Goal: Information Seeking & Learning: Learn about a topic

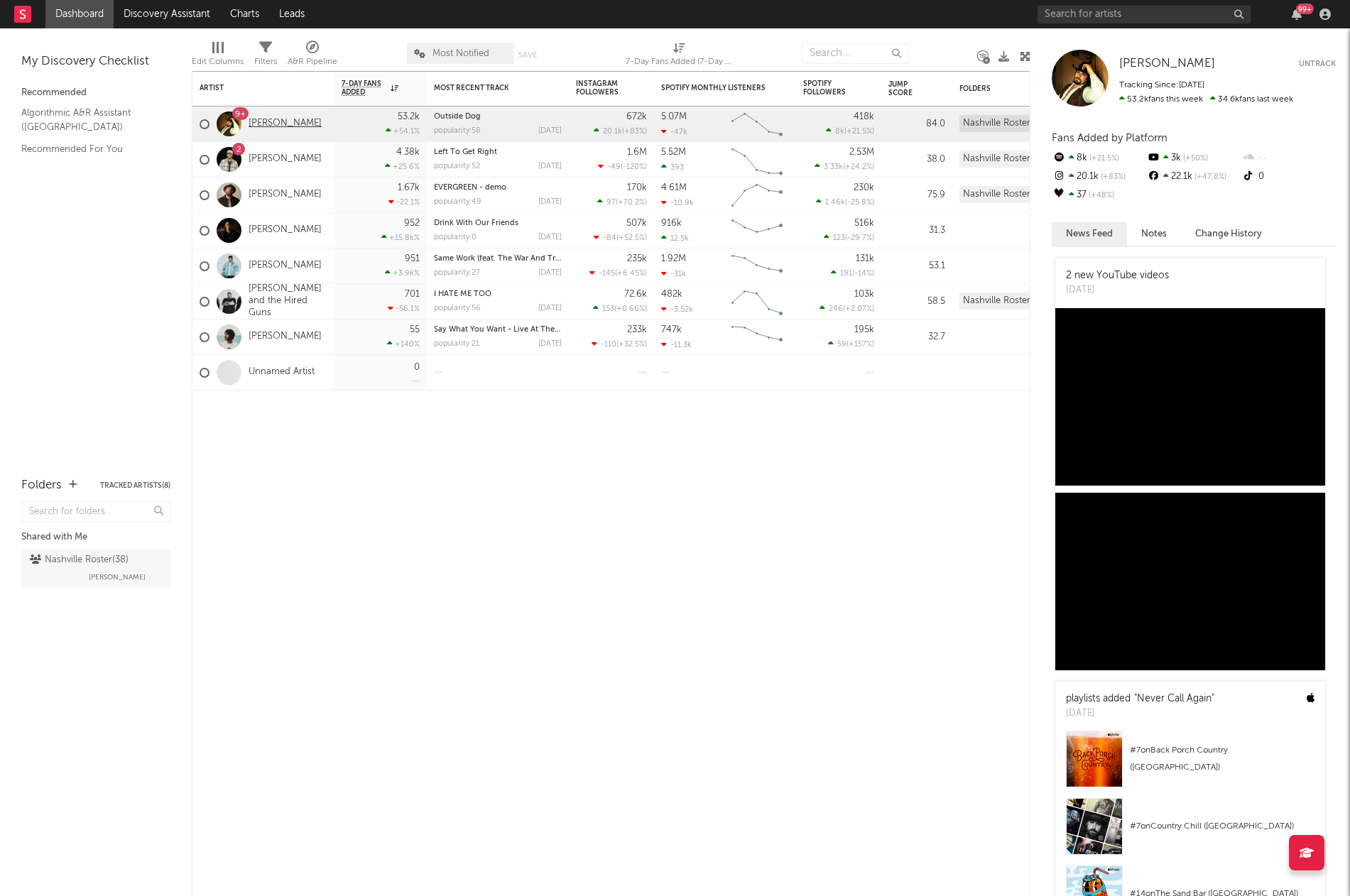
click at [269, 120] on link "[PERSON_NAME]" at bounding box center [286, 124] width 73 height 12
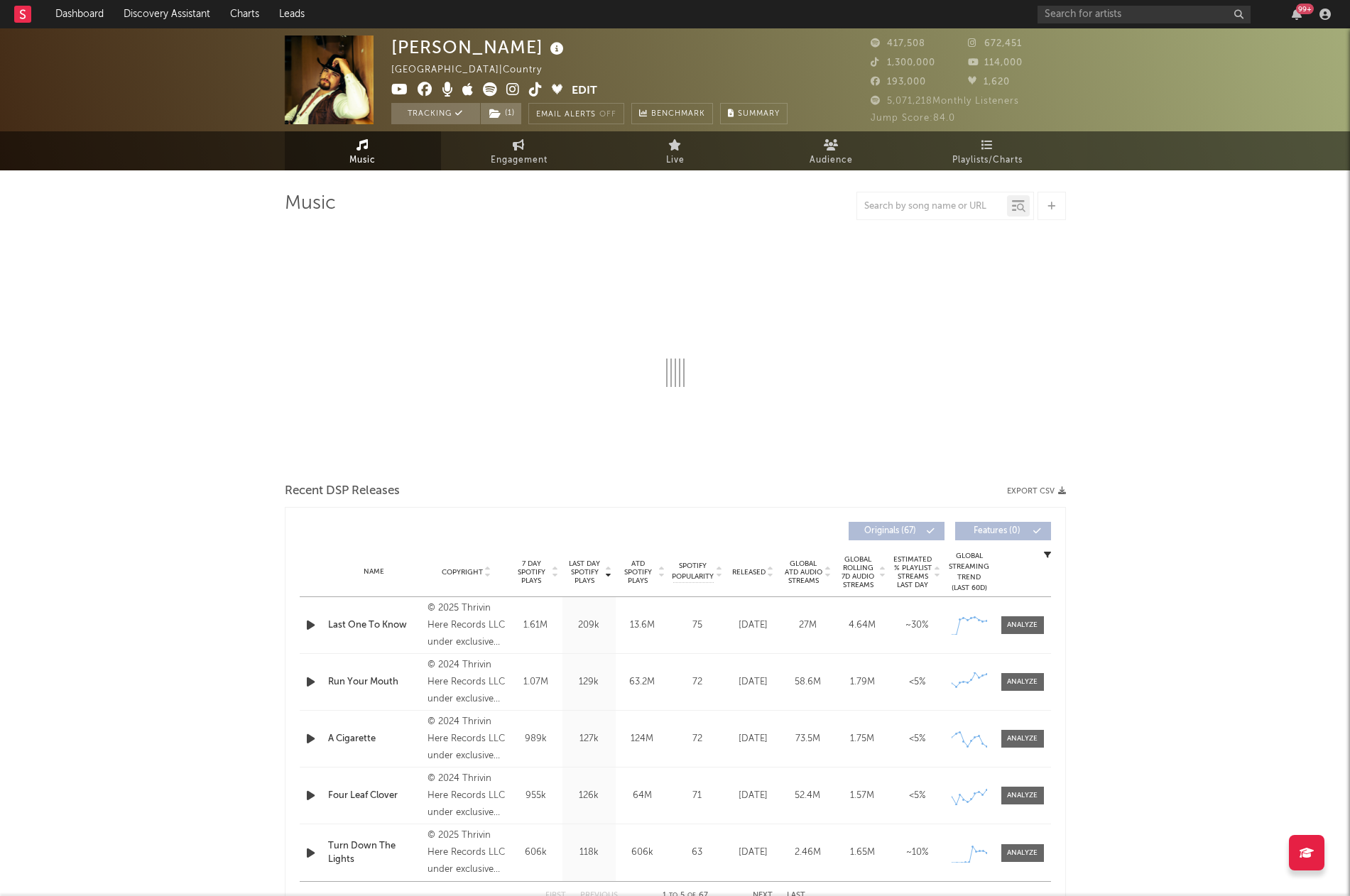
select select "6m"
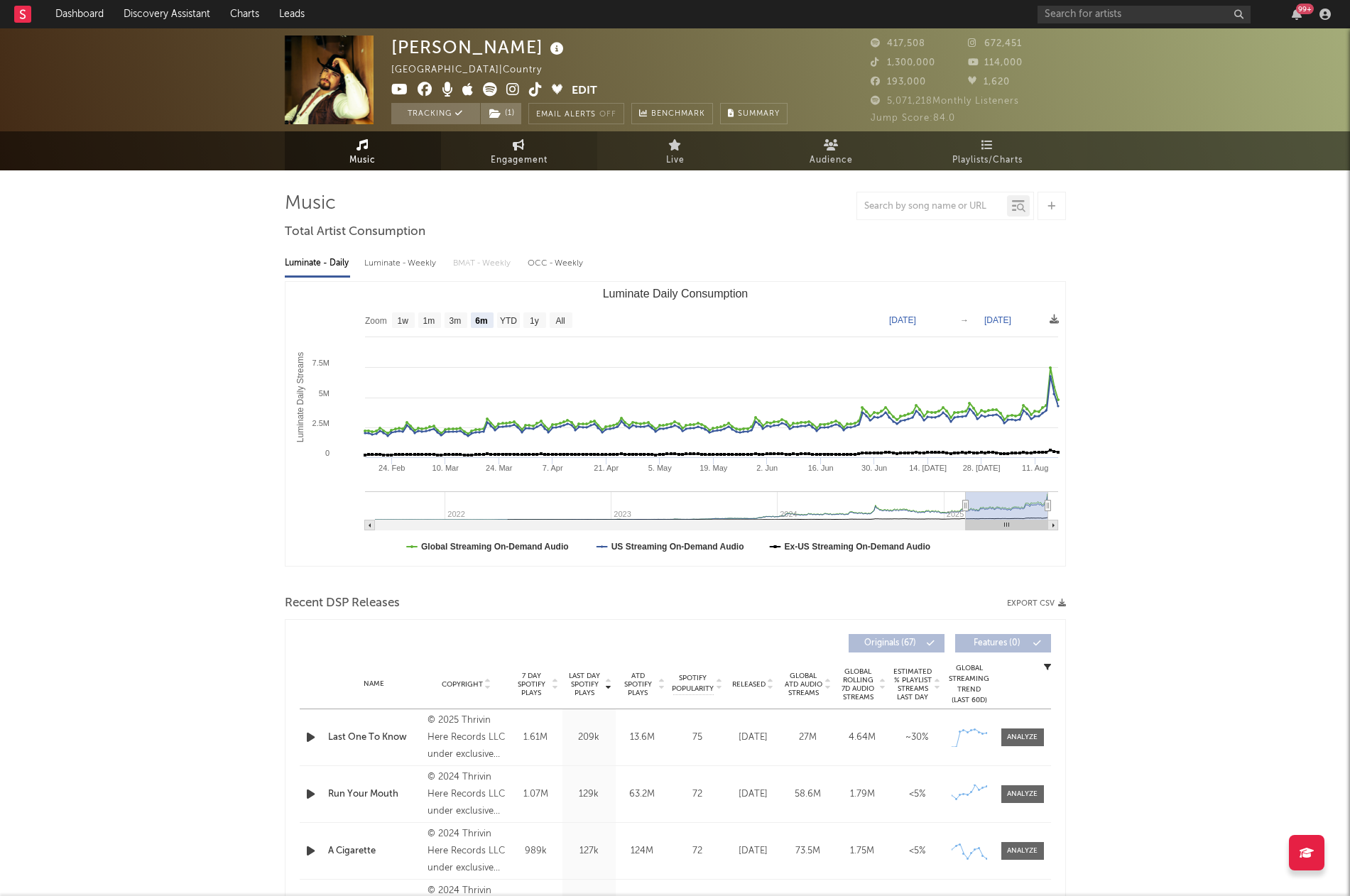
click at [528, 161] on span "Engagement" at bounding box center [519, 160] width 57 height 17
select select "1w"
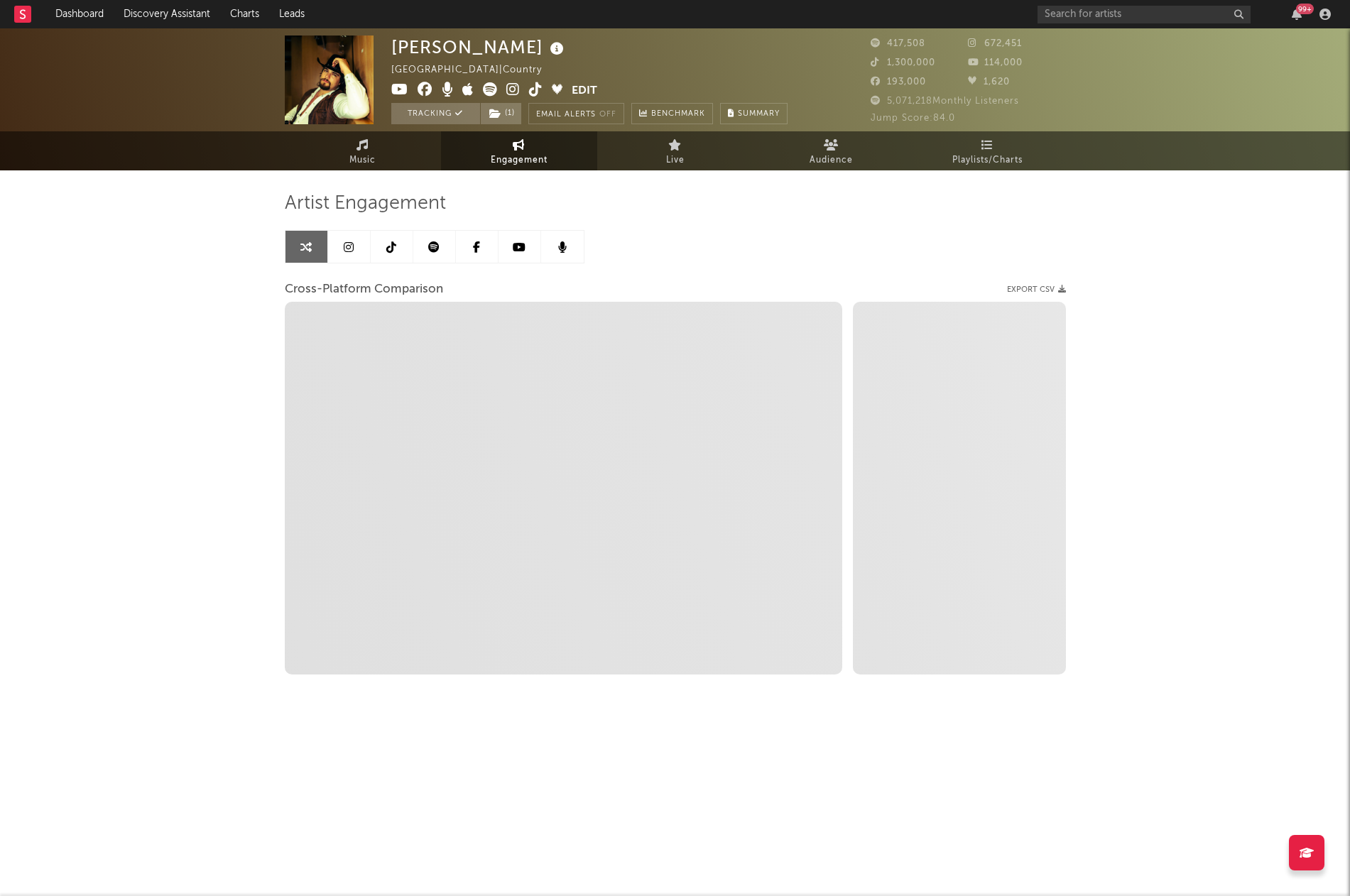
select select "1m"
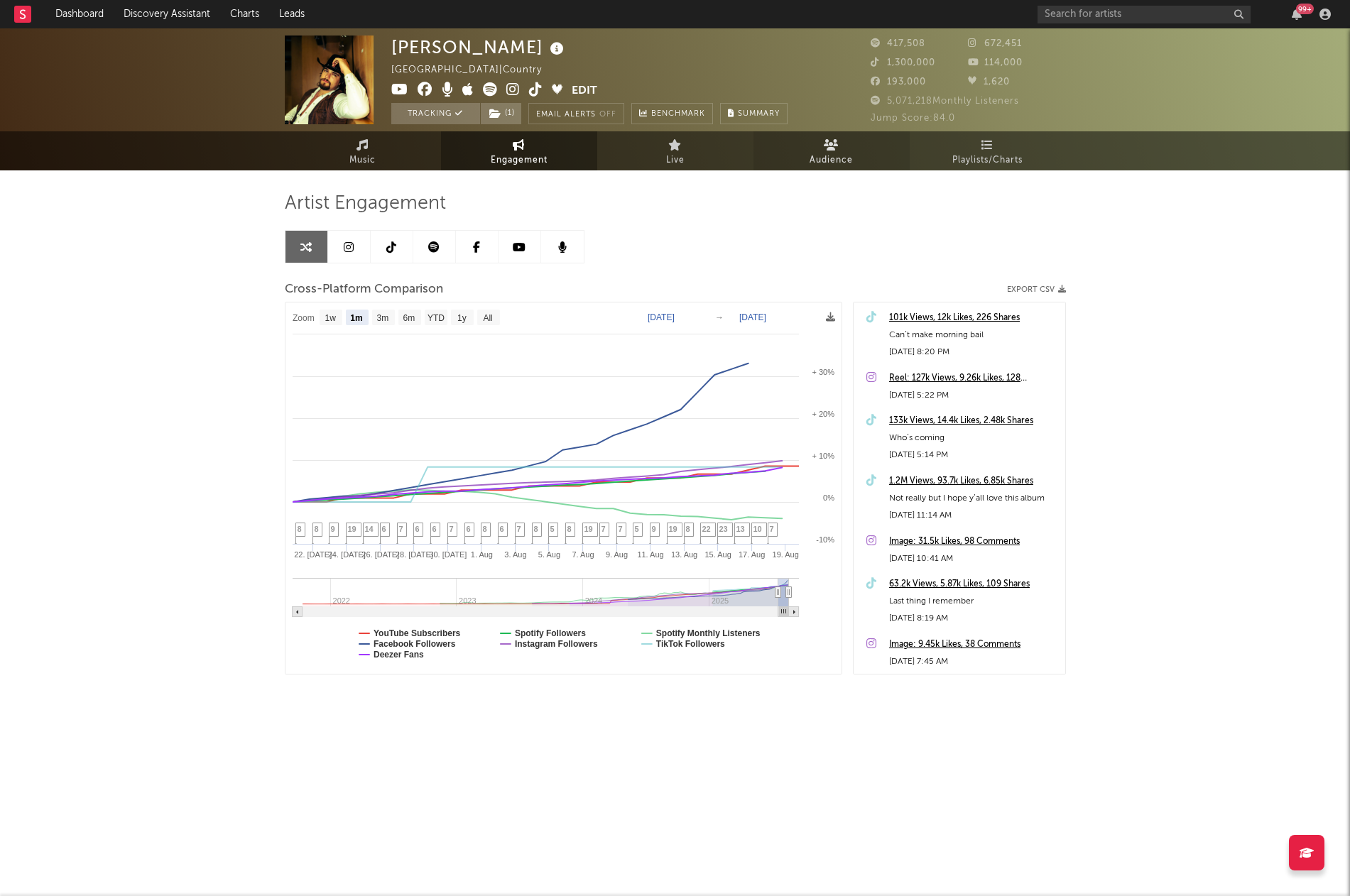
click at [859, 156] on link "Audience" at bounding box center [831, 151] width 156 height 39
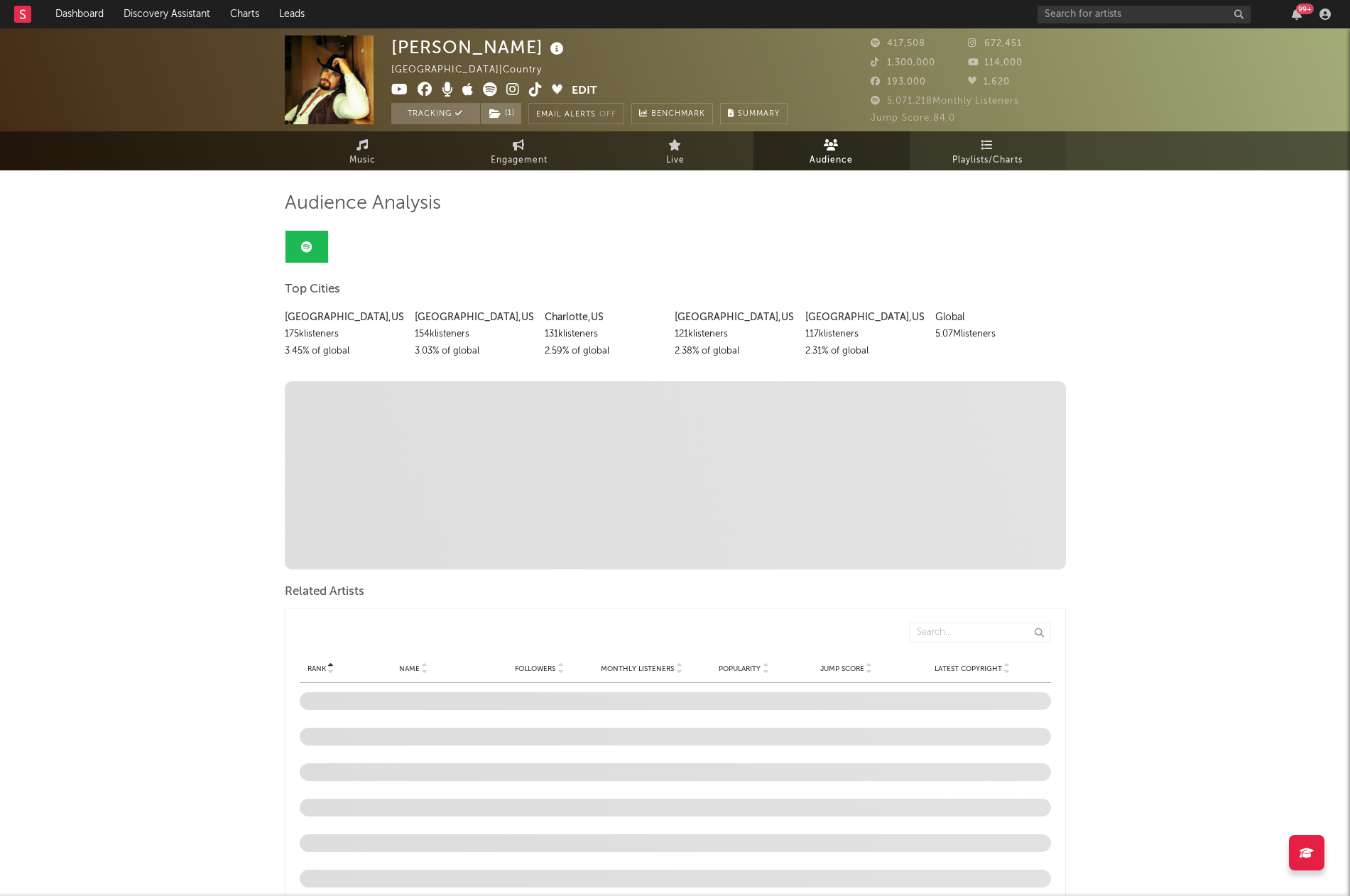
click at [963, 157] on span "Playlists/Charts" at bounding box center [988, 160] width 70 height 17
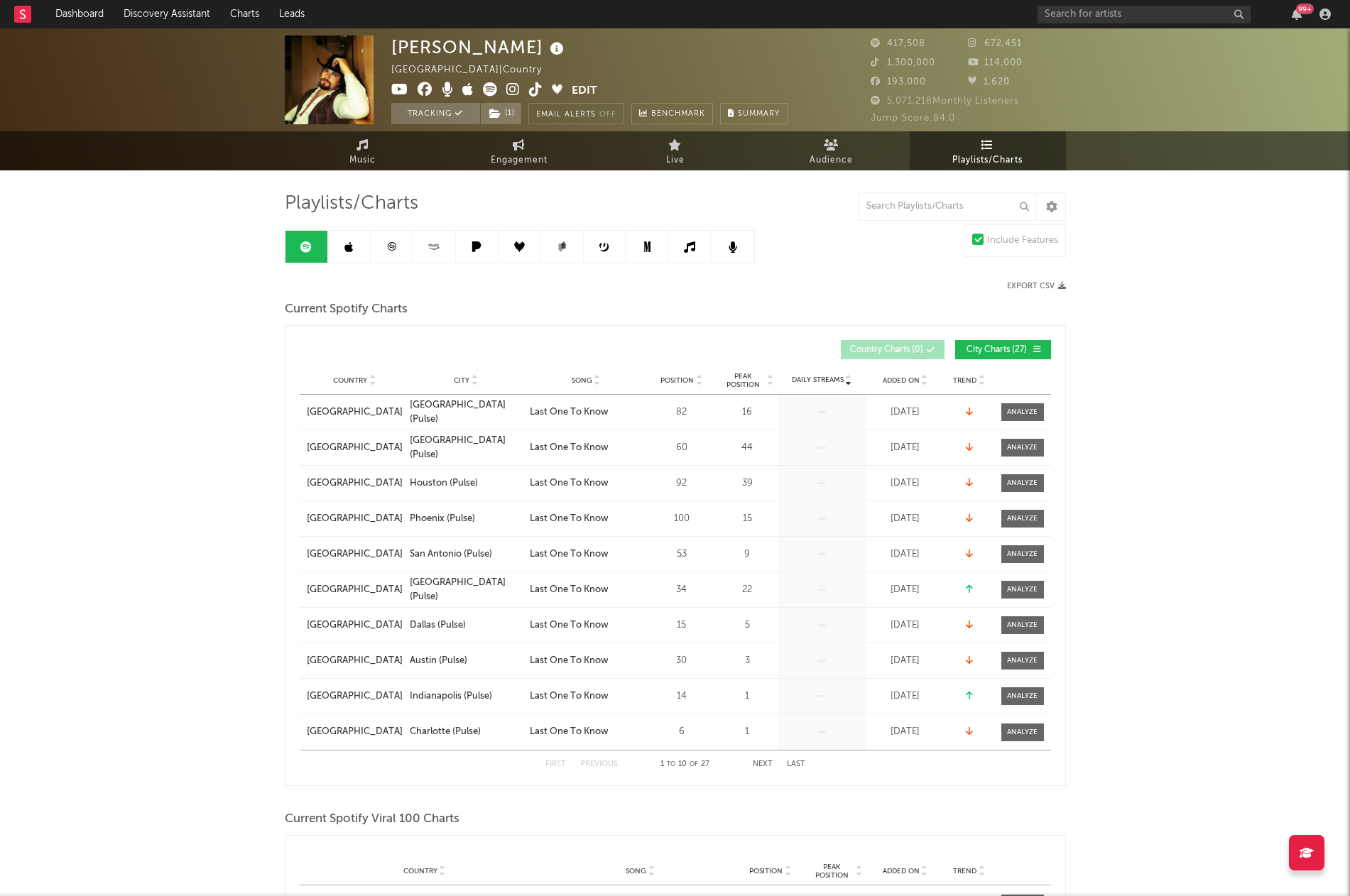
click at [349, 243] on icon at bounding box center [349, 247] width 9 height 11
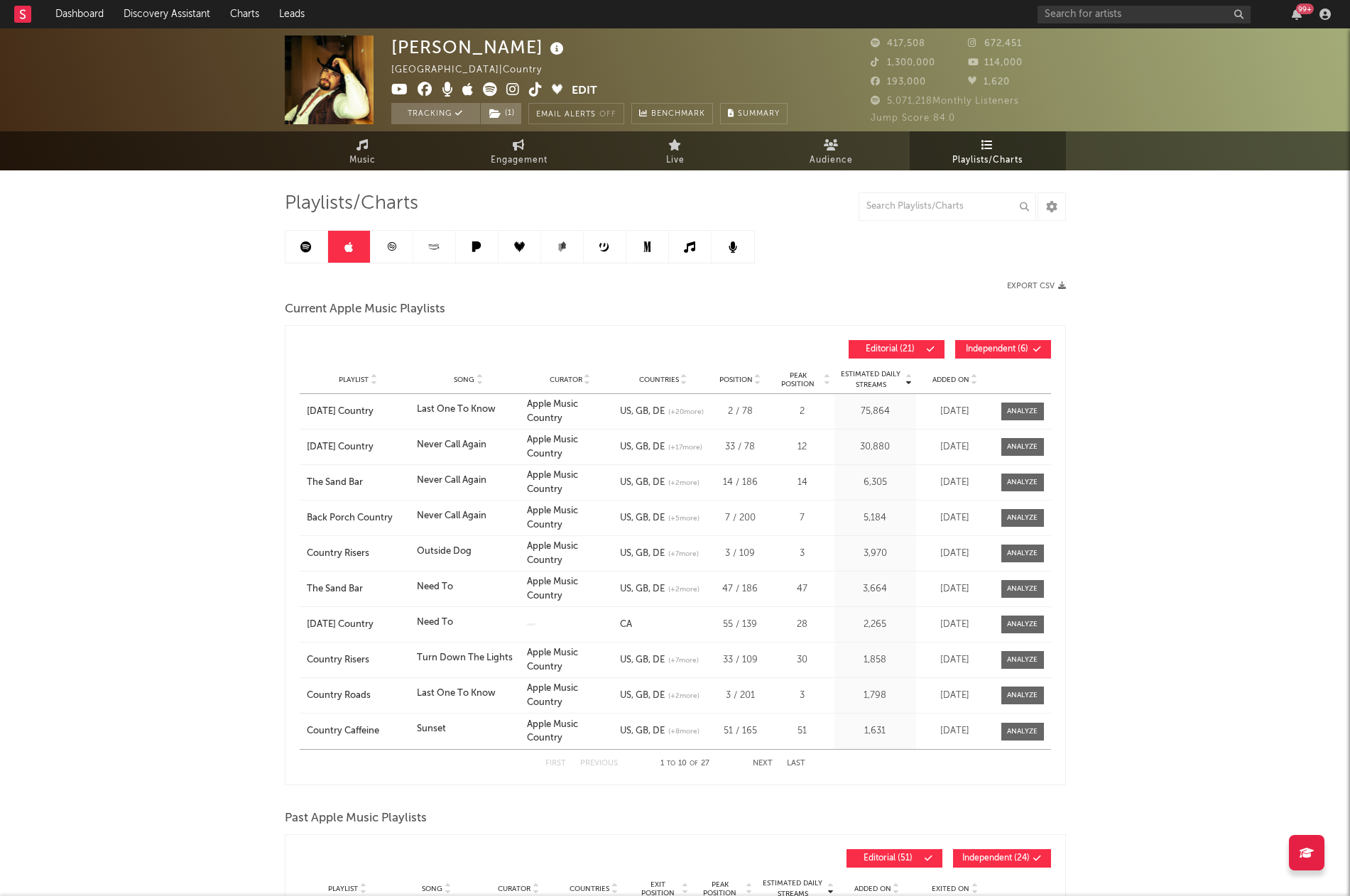
click at [394, 252] on link at bounding box center [392, 247] width 42 height 32
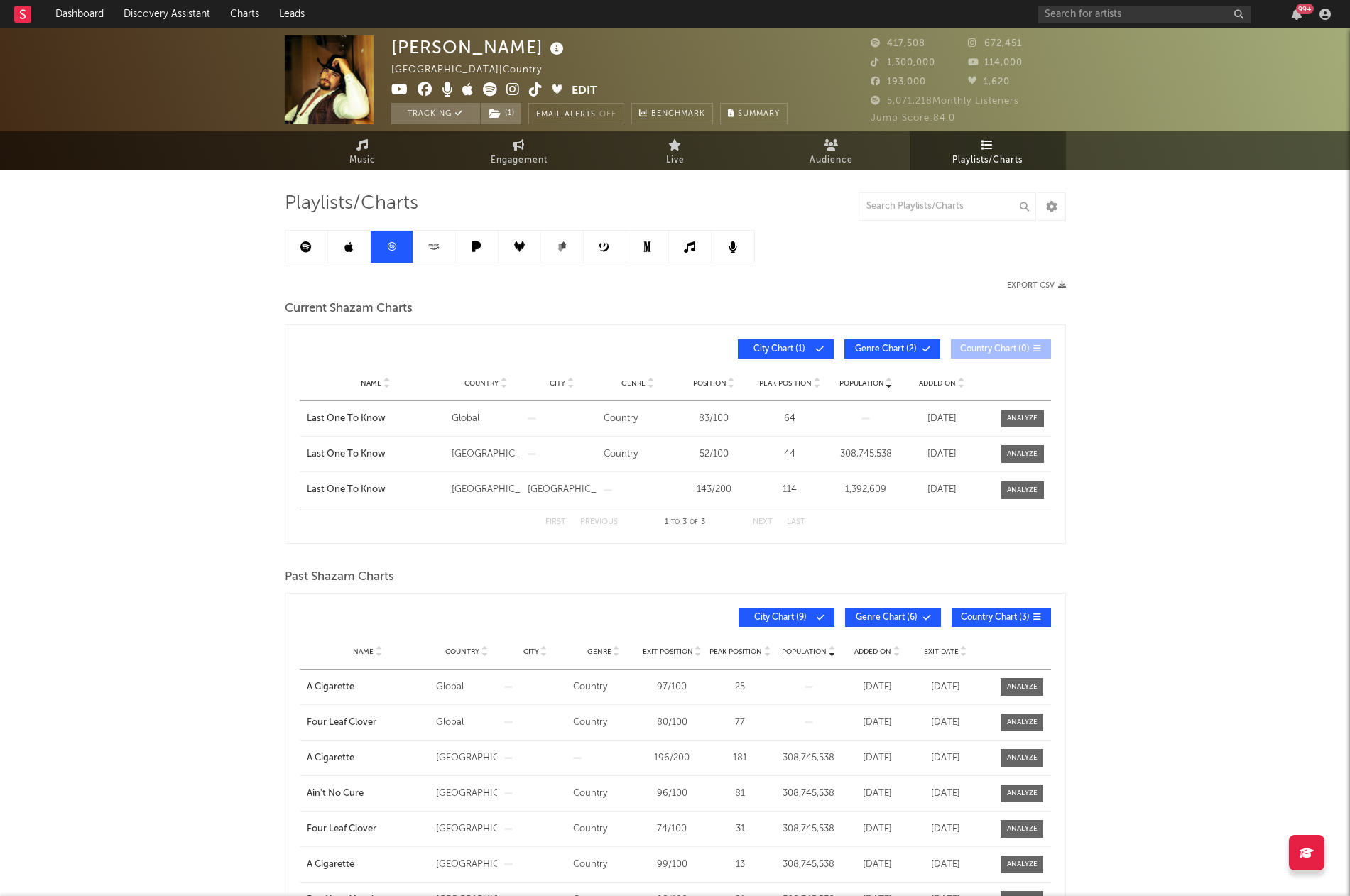
click at [432, 254] on link at bounding box center [434, 247] width 42 height 32
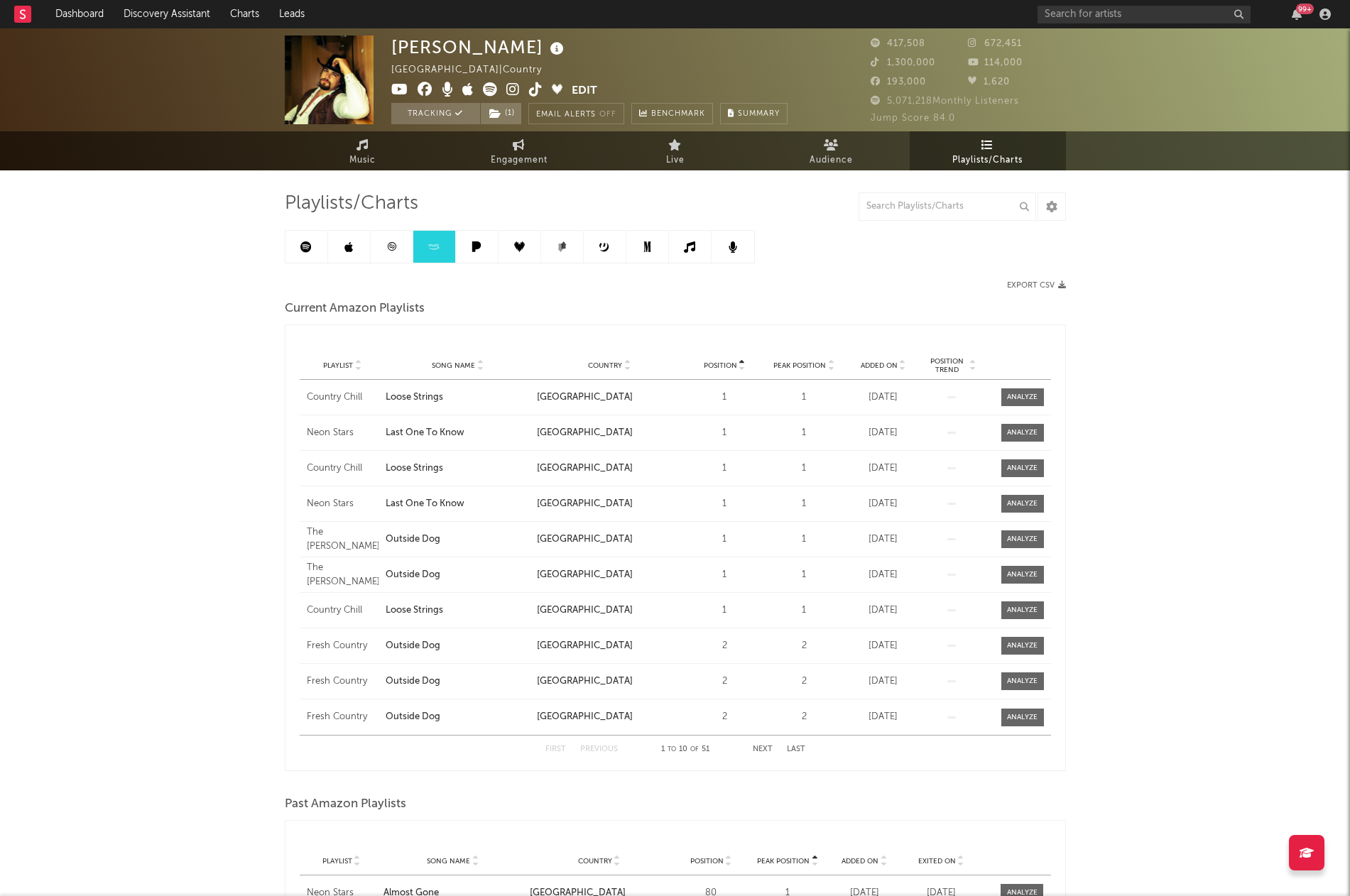
click at [875, 364] on span "Added On" at bounding box center [879, 365] width 37 height 9
click at [510, 147] on link "Engagement" at bounding box center [519, 151] width 156 height 39
select select "1w"
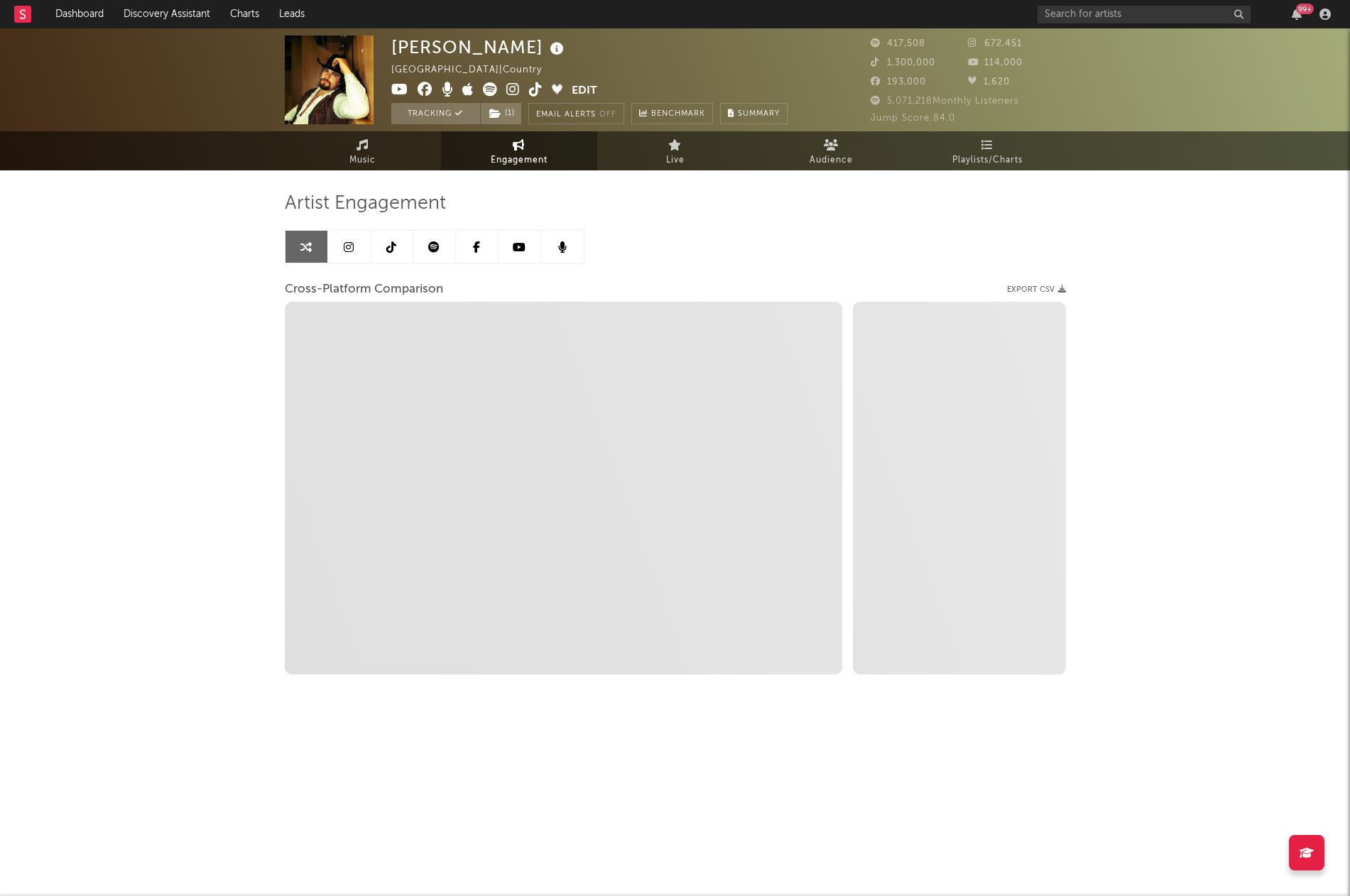
click at [473, 250] on icon at bounding box center [476, 247] width 7 height 11
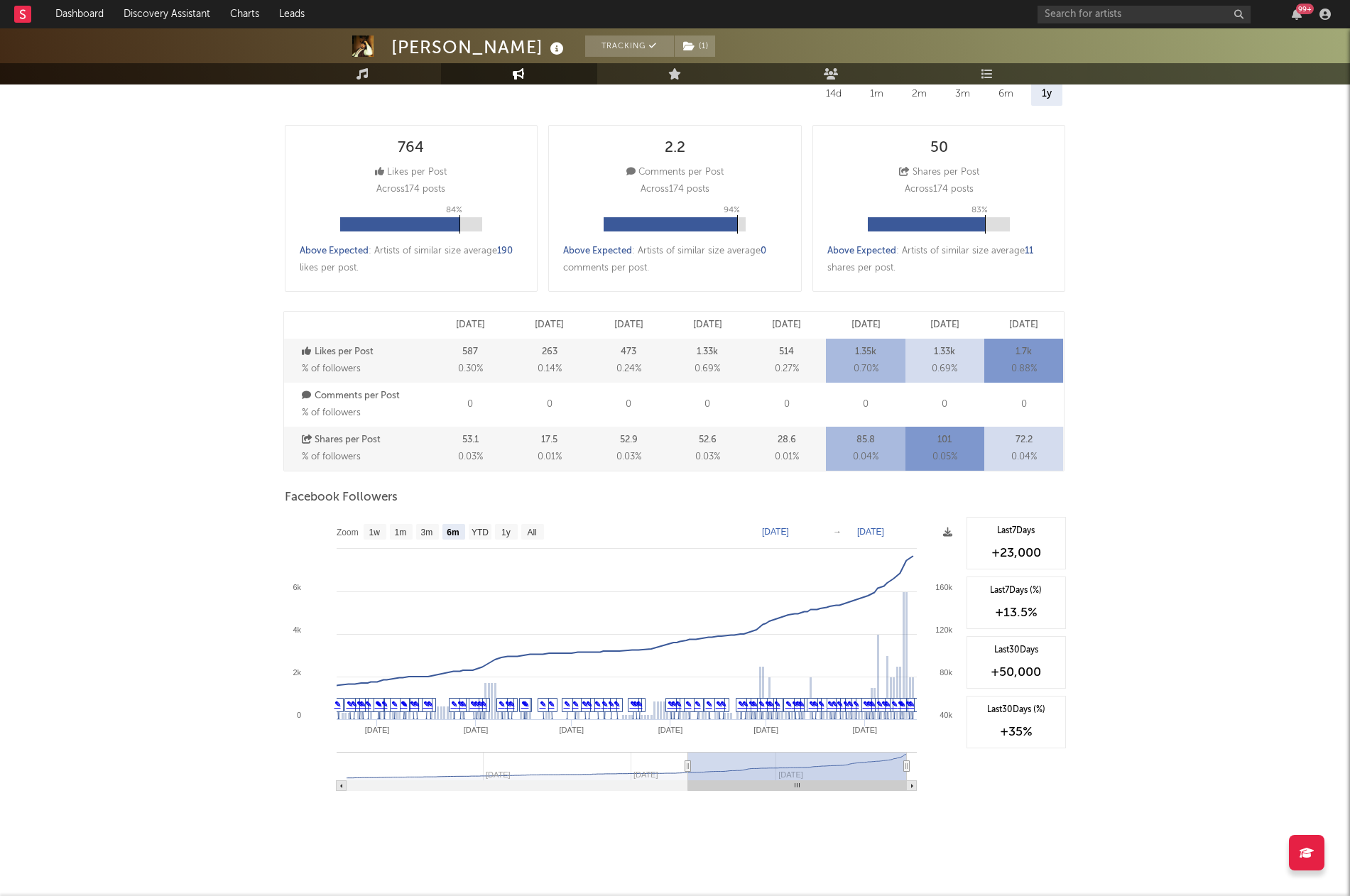
scroll to position [207, 0]
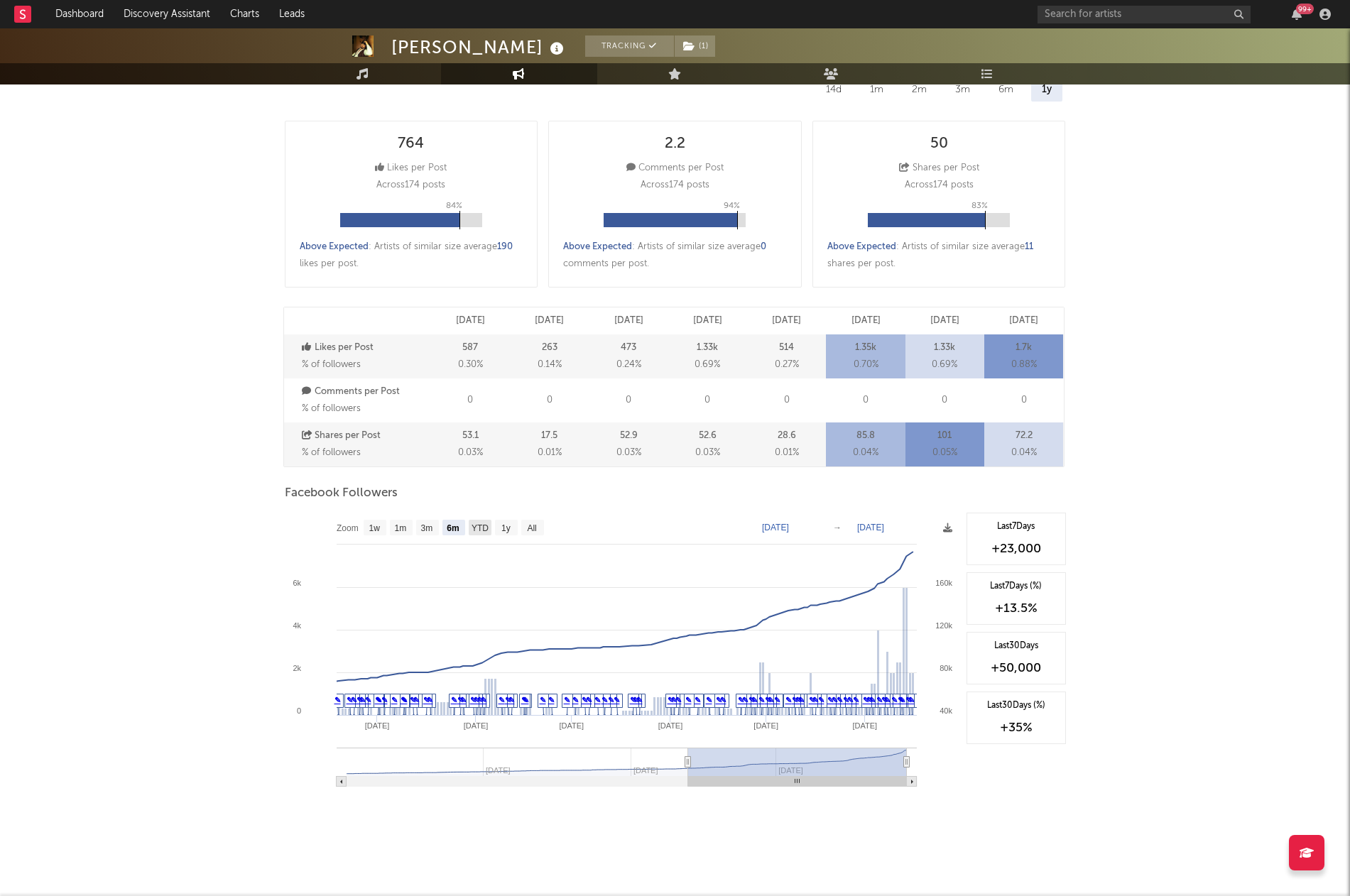
click at [472, 531] on text "YTD" at bounding box center [479, 528] width 17 height 10
select select "YTD"
type input "[DATE]"
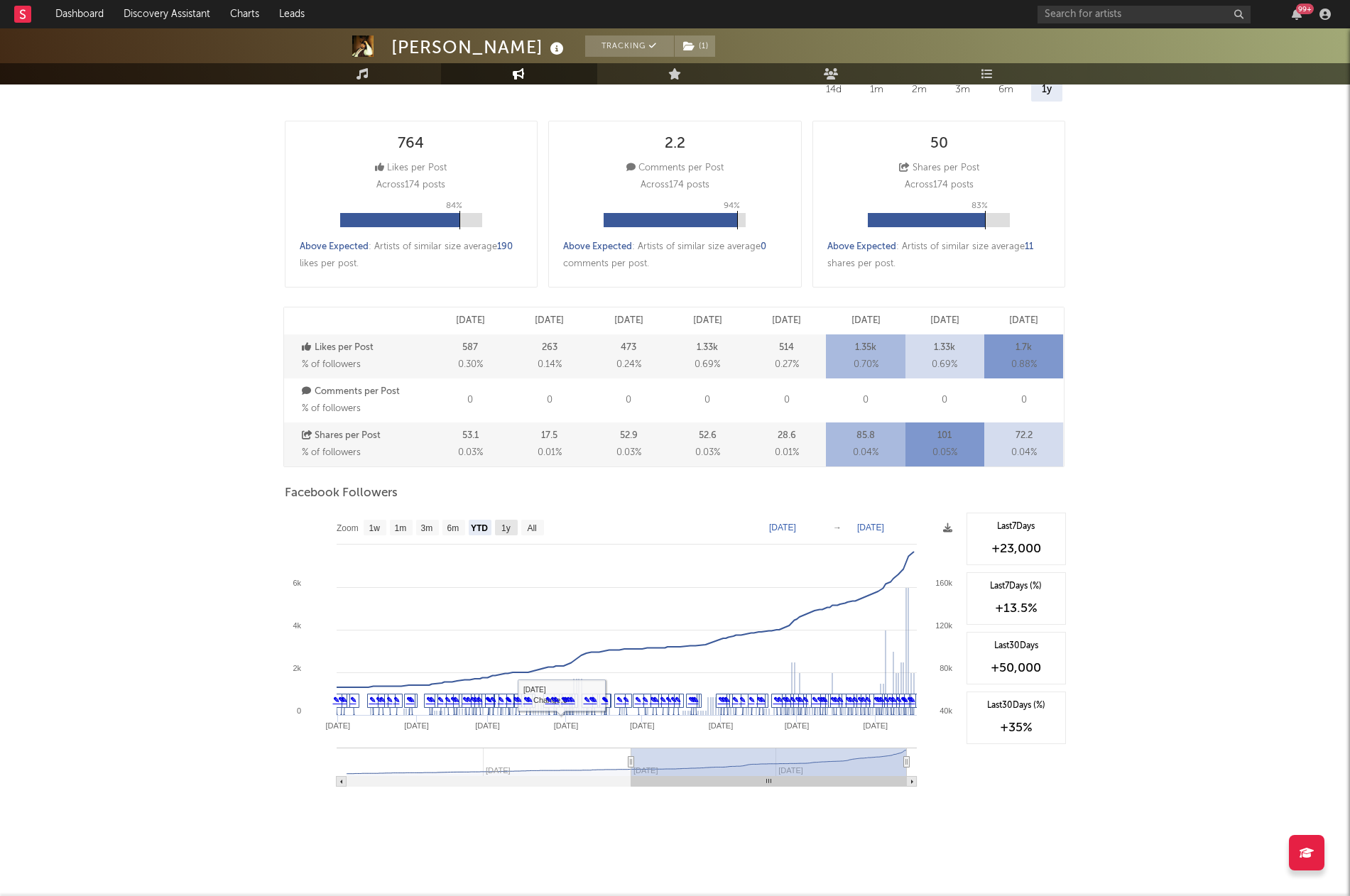
click at [513, 530] on rect at bounding box center [506, 528] width 22 height 16
select select "1y"
type input "[DATE]"
